Goal: Navigation & Orientation: Go to known website

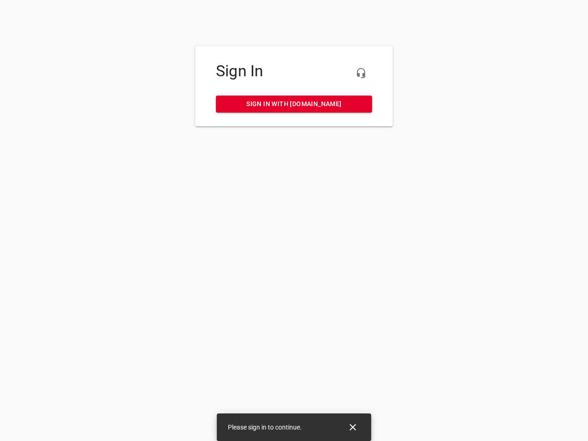
click at [361, 73] on icon "button" at bounding box center [360, 72] width 11 height 11
click at [353, 427] on icon "Close" at bounding box center [352, 427] width 6 height 6
